Goal: Transaction & Acquisition: Obtain resource

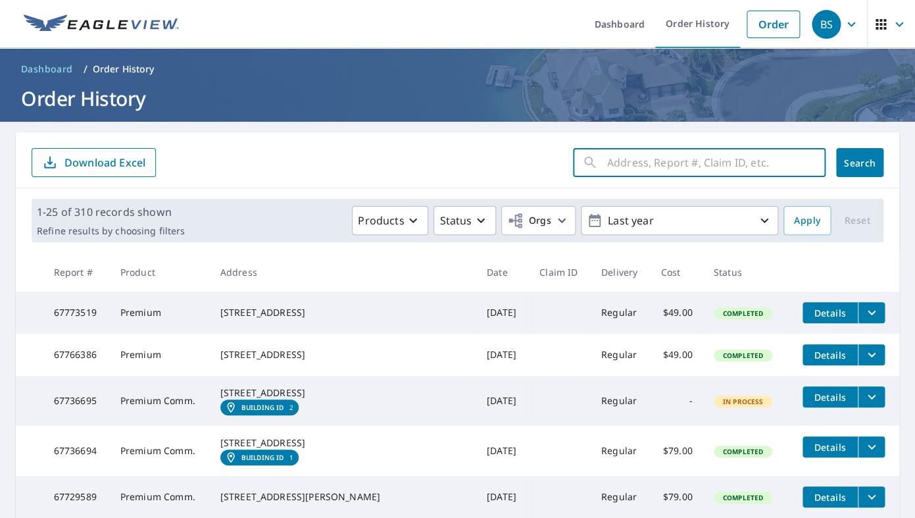
click at [639, 165] on input "text" at bounding box center [716, 162] width 218 height 37
click at [618, 159] on input "text" at bounding box center [716, 162] width 218 height 37
paste input "[STREET_ADDRESS]"
type input "[STREET_ADDRESS]"
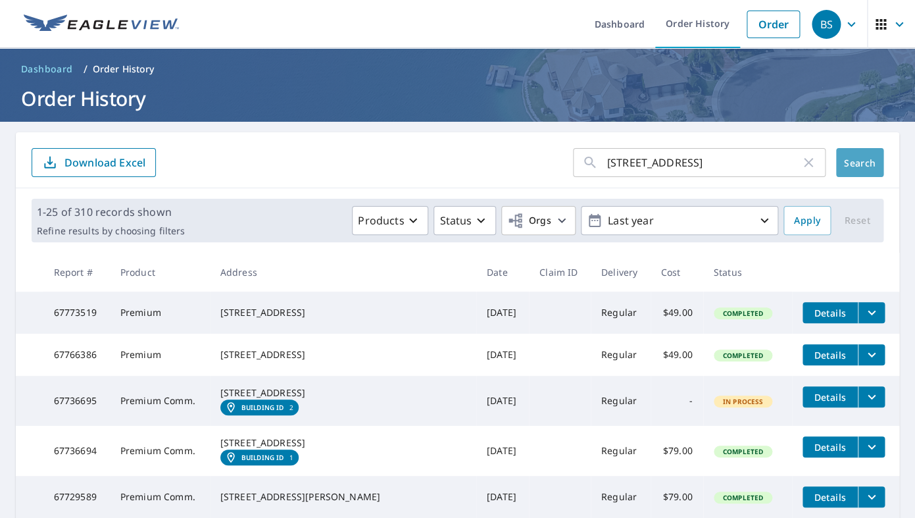
click at [853, 166] on span "Search" at bounding box center [860, 163] width 26 height 12
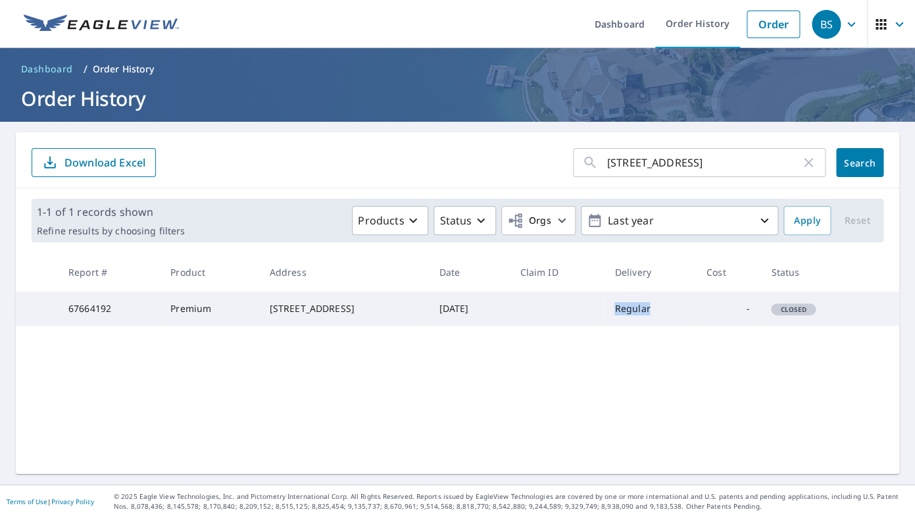
drag, startPoint x: 671, startPoint y: 316, endPoint x: 603, endPoint y: 316, distance: 68.4
click at [603, 316] on tr "67664192 Premium [STREET_ADDRESS] [DATE] Regular - Closed" at bounding box center [458, 308] width 884 height 34
click at [462, 312] on td "[DATE]" at bounding box center [468, 308] width 81 height 34
click at [860, 162] on span "Search" at bounding box center [860, 163] width 26 height 12
drag, startPoint x: 353, startPoint y: 318, endPoint x: 250, endPoint y: 314, distance: 103.3
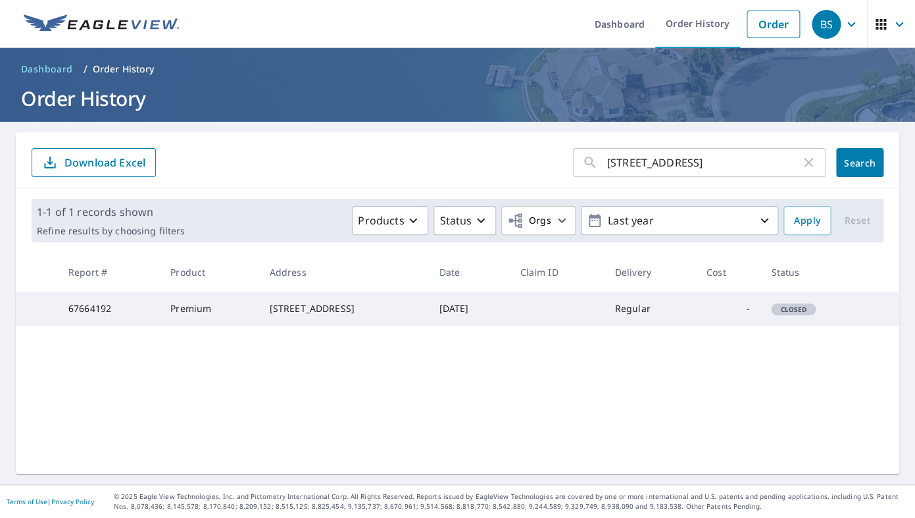
click at [259, 314] on td "[STREET_ADDRESS]" at bounding box center [344, 308] width 170 height 34
click at [108, 17] on img at bounding box center [101, 24] width 155 height 20
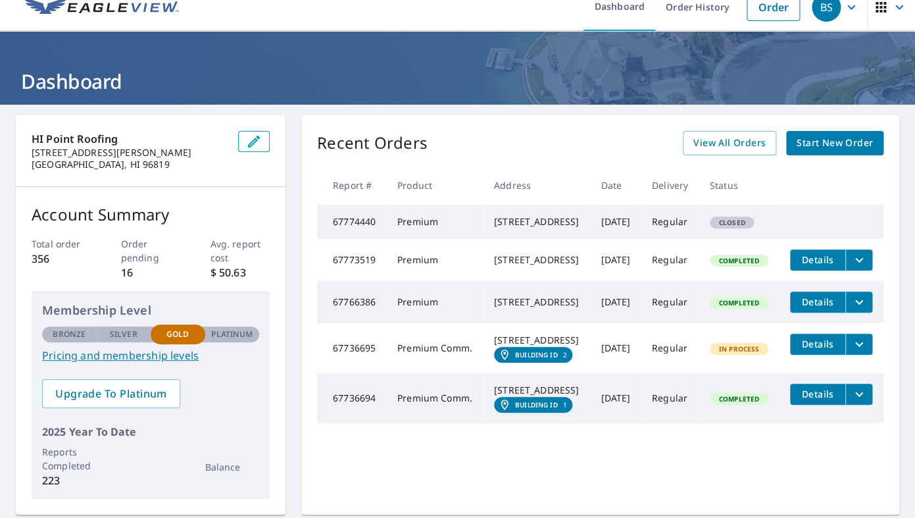
scroll to position [18, 0]
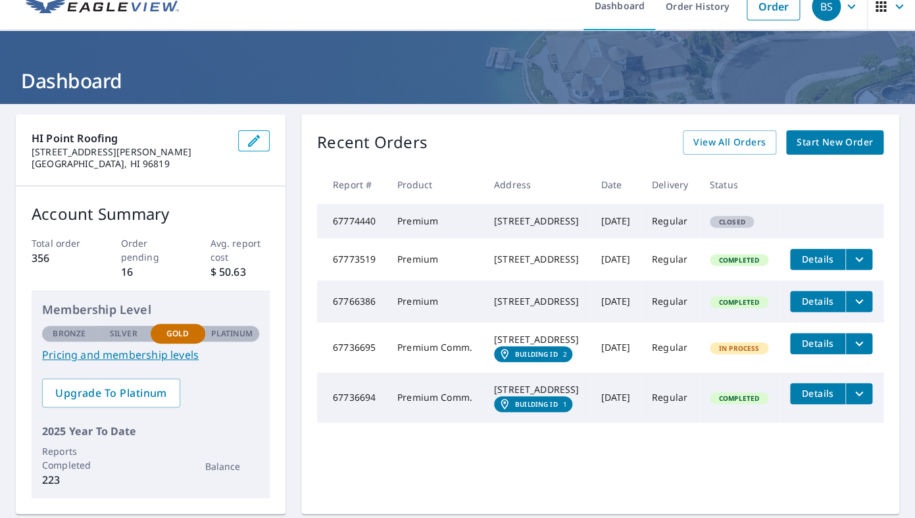
drag, startPoint x: 571, startPoint y: 234, endPoint x: 472, endPoint y: 226, distance: 98.9
click at [484, 226] on td "[STREET_ADDRESS]" at bounding box center [537, 221] width 107 height 34
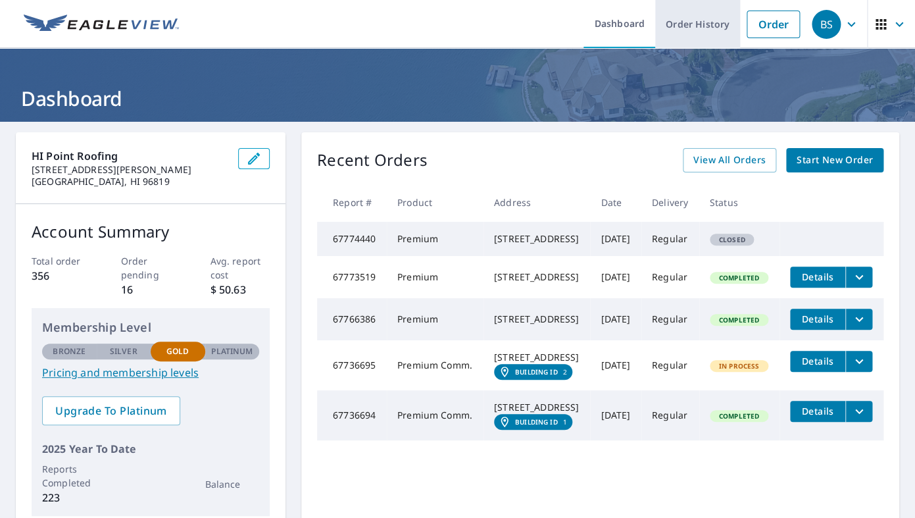
click at [704, 26] on link "Order History" at bounding box center [697, 24] width 85 height 48
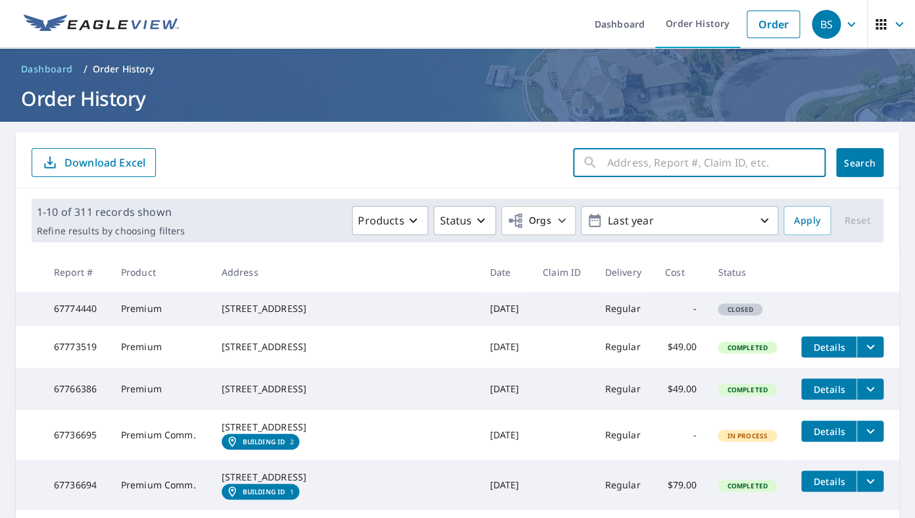
click at [645, 164] on input "text" at bounding box center [716, 162] width 218 height 37
paste input "[STREET_ADDRESS]"
click at [684, 162] on input "[STREET_ADDRESS]" at bounding box center [703, 162] width 193 height 37
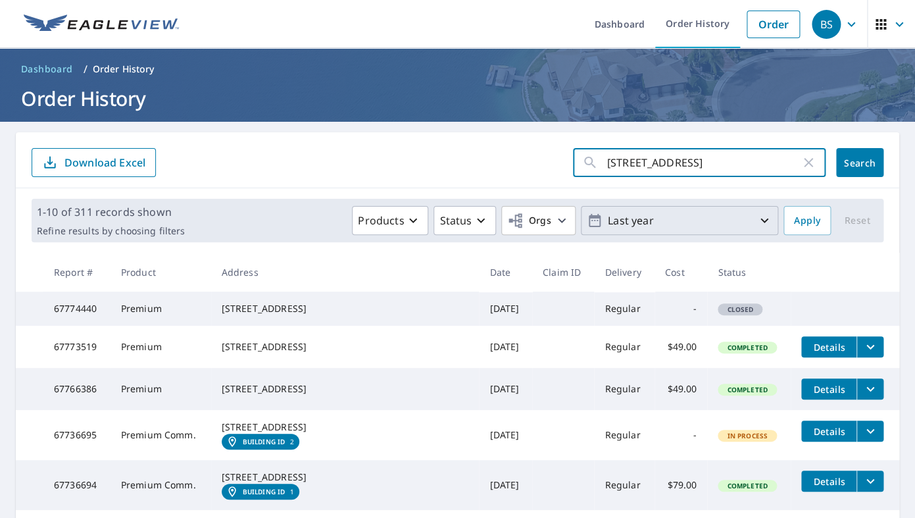
scroll to position [0, 0]
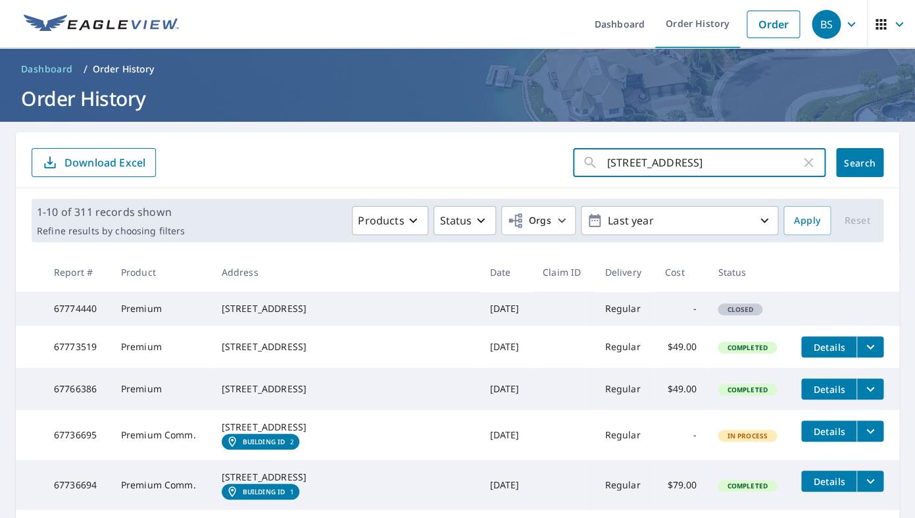
click at [678, 168] on input "[STREET_ADDRESS]" at bounding box center [703, 162] width 193 height 37
type input "[STREET_ADDRESS]"
click at [855, 165] on span "Search" at bounding box center [860, 163] width 26 height 12
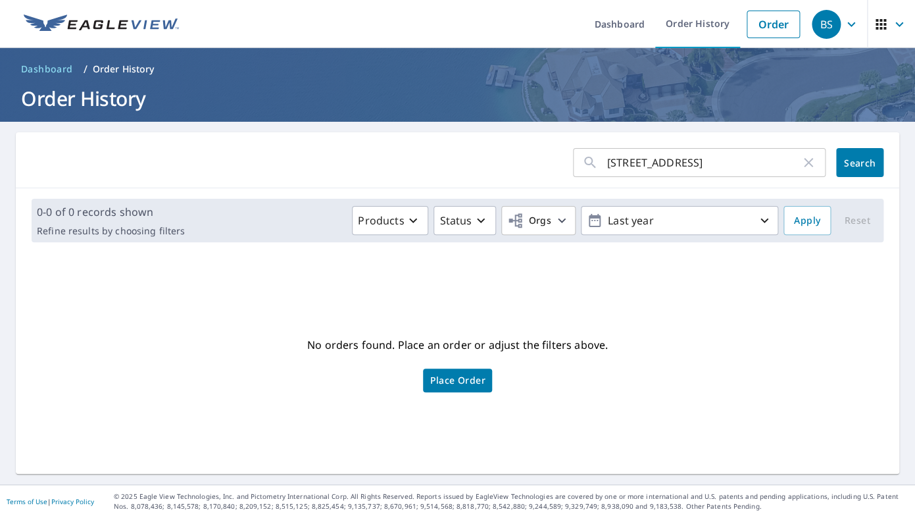
click at [855, 165] on span "Search" at bounding box center [860, 163] width 26 height 12
click at [768, 26] on link "Order" at bounding box center [773, 25] width 53 height 28
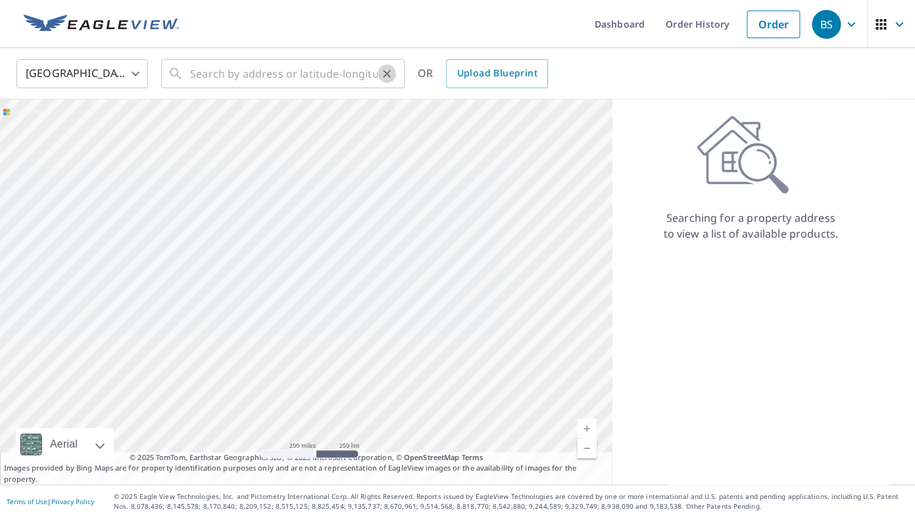
click at [382, 71] on icon "Clear" at bounding box center [386, 73] width 13 height 13
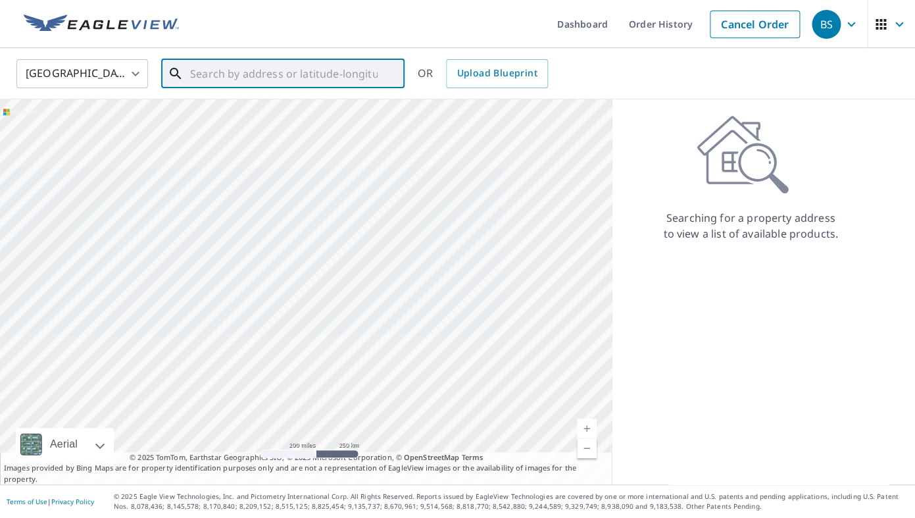
click at [363, 74] on input "text" at bounding box center [283, 73] width 187 height 37
paste input "[STREET_ADDRESS]"
click at [260, 77] on input "[STREET_ADDRESS]" at bounding box center [283, 73] width 187 height 37
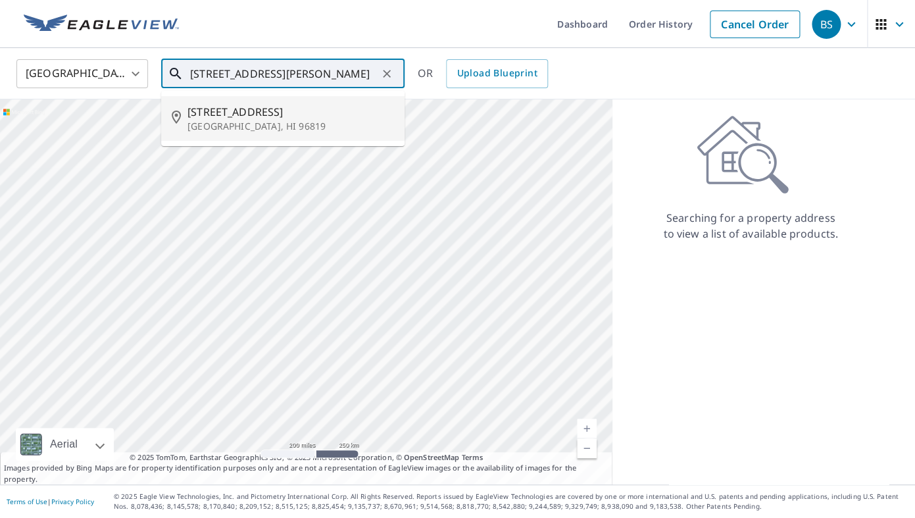
click at [256, 111] on span "[STREET_ADDRESS]" at bounding box center [290, 112] width 207 height 16
type input "[STREET_ADDRESS]"
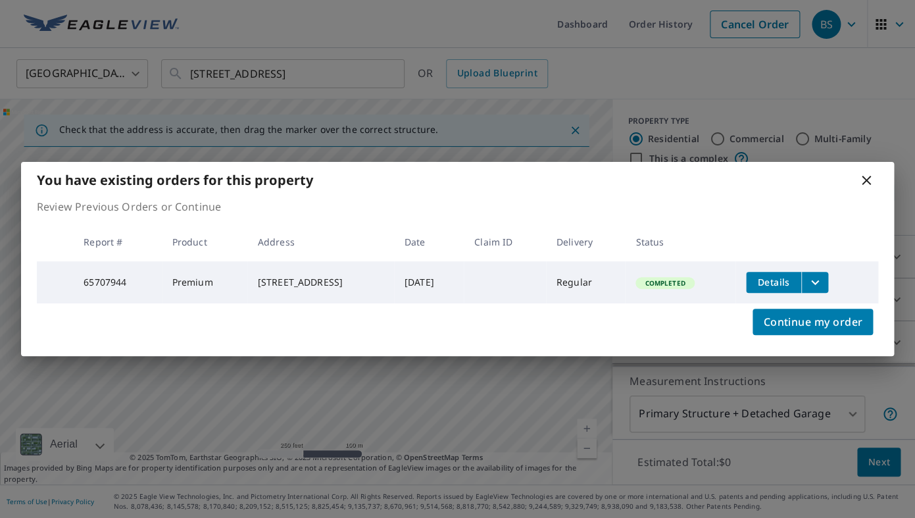
click at [823, 274] on icon "filesDropdownBtn-65707944" at bounding box center [815, 282] width 16 height 16
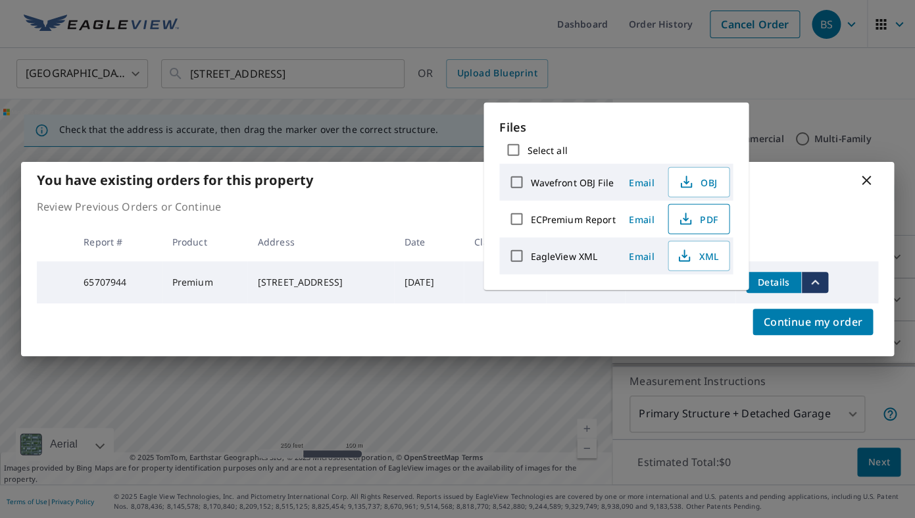
click at [716, 227] on span "PDF" at bounding box center [697, 219] width 42 height 16
